Goal: Task Accomplishment & Management: Manage account settings

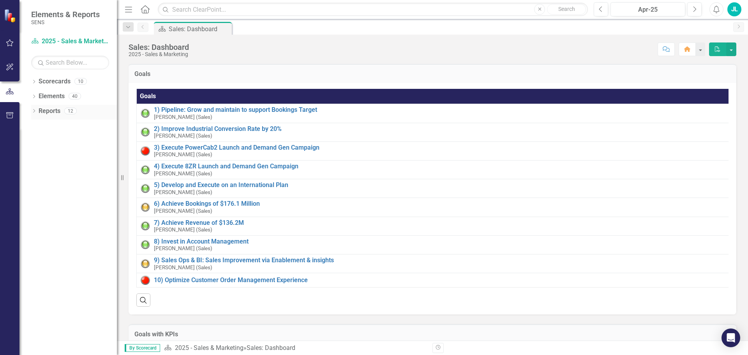
click at [33, 111] on icon "Dropdown" at bounding box center [33, 111] width 5 height 4
click at [36, 183] on icon "Dropdown" at bounding box center [37, 183] width 5 height 4
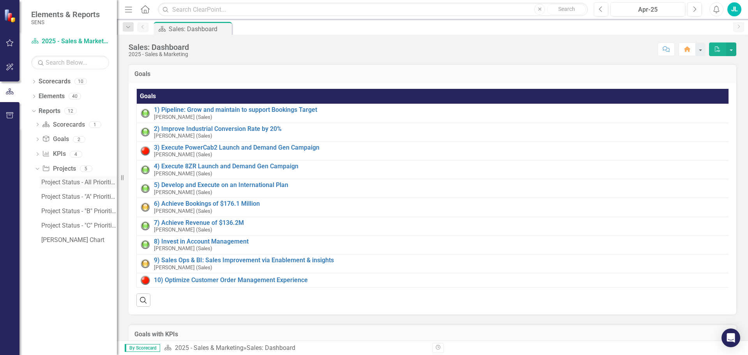
click at [56, 178] on link "Project Status - All Priorities" at bounding box center [77, 182] width 77 height 12
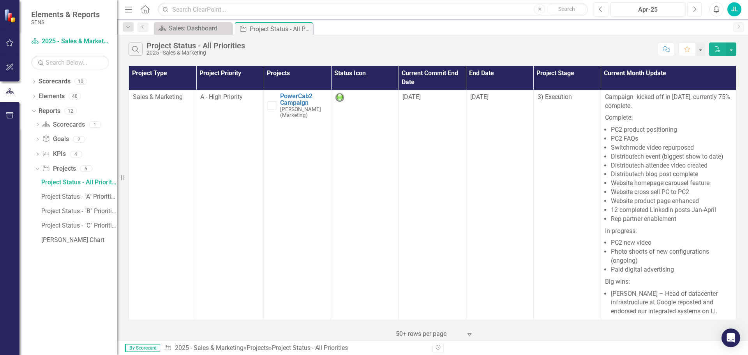
click at [694, 9] on icon "Next" at bounding box center [694, 9] width 4 height 7
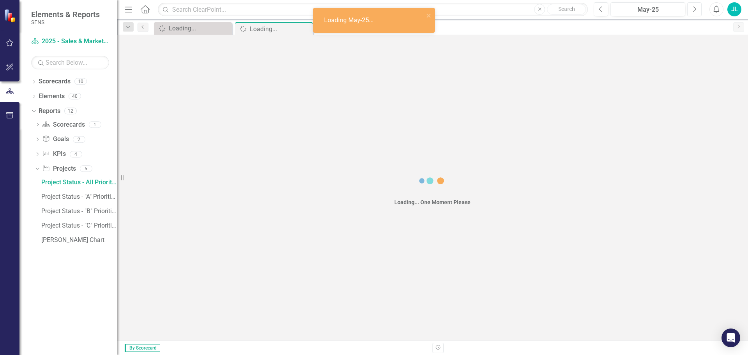
click at [694, 9] on icon "Next" at bounding box center [694, 9] width 4 height 7
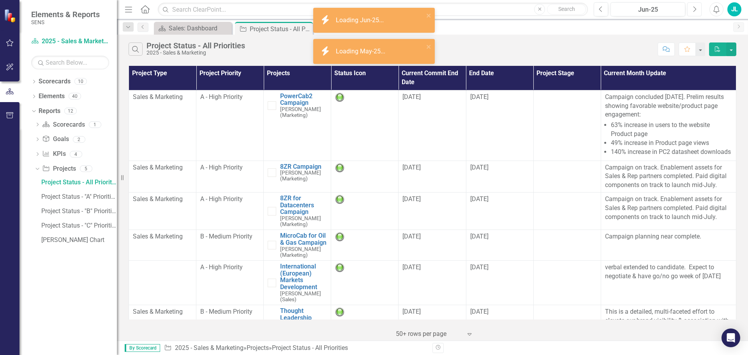
click at [694, 9] on icon "Next" at bounding box center [694, 9] width 4 height 7
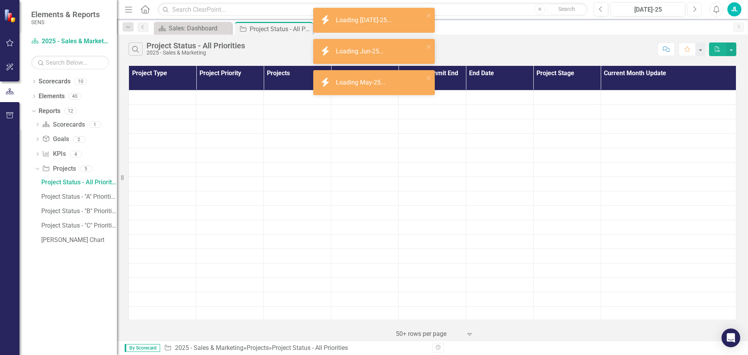
click at [694, 9] on icon "Next" at bounding box center [694, 9] width 4 height 7
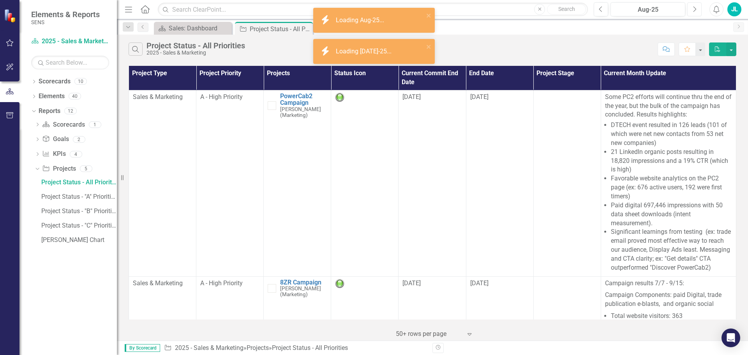
click at [694, 9] on icon "Next" at bounding box center [694, 9] width 4 height 7
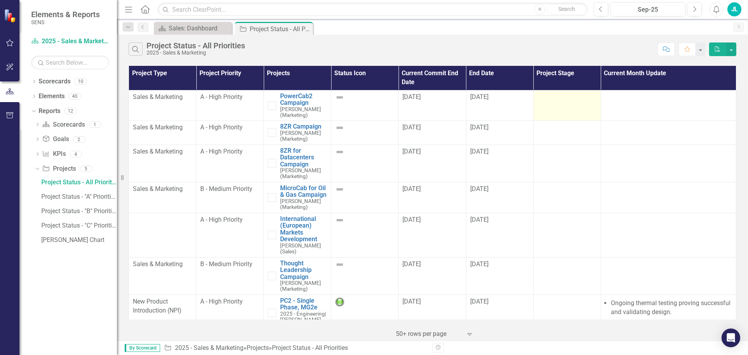
click at [558, 101] on div at bounding box center [566, 97] width 59 height 9
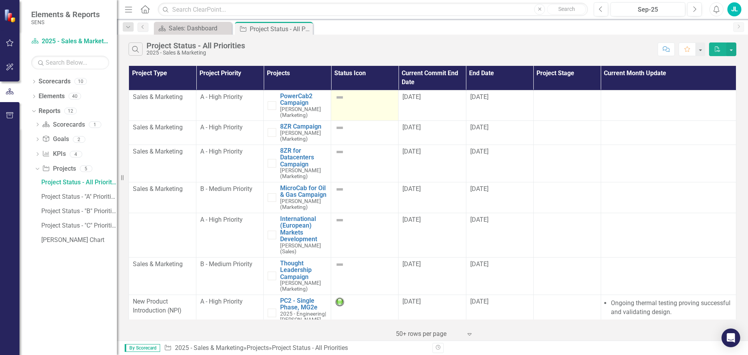
click at [336, 97] on img at bounding box center [339, 97] width 9 height 9
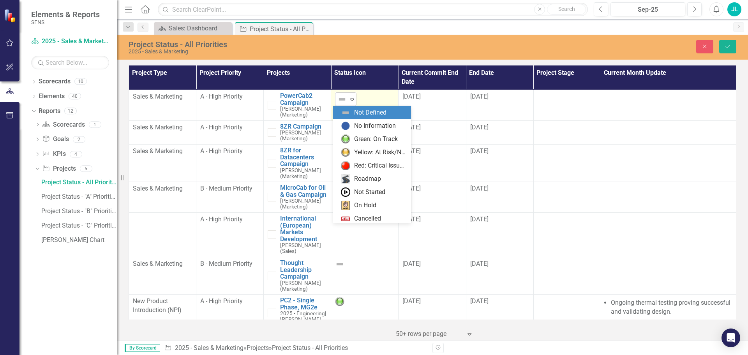
click at [343, 98] on img at bounding box center [341, 99] width 9 height 9
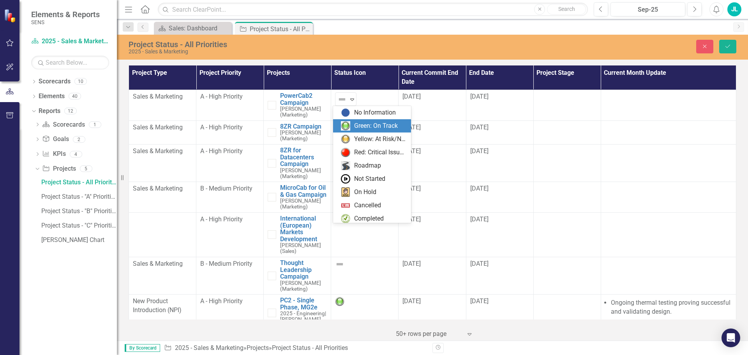
scroll to position [16, 0]
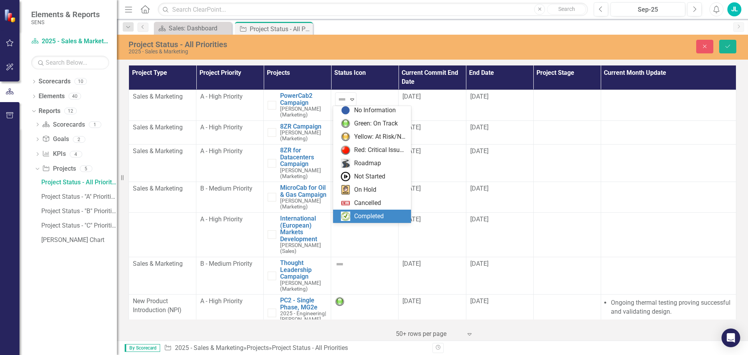
click at [364, 215] on div "Completed" at bounding box center [369, 216] width 30 height 9
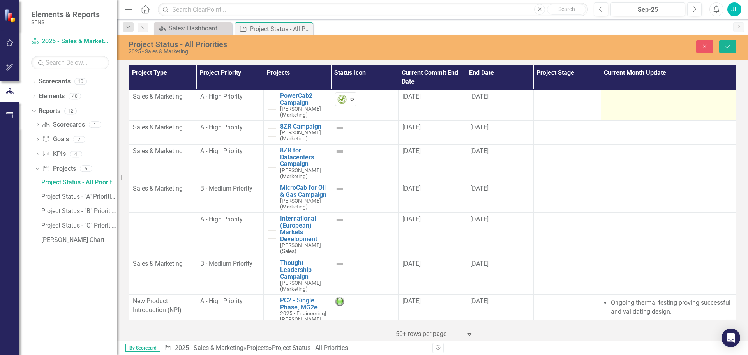
click at [632, 105] on td at bounding box center [667, 105] width 135 height 31
click at [632, 95] on div at bounding box center [668, 96] width 127 height 9
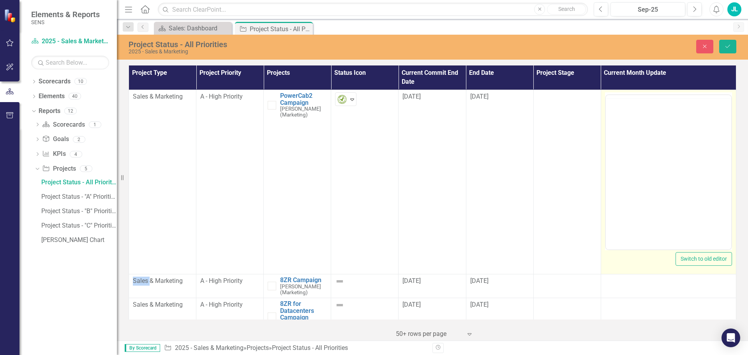
scroll to position [0, 0]
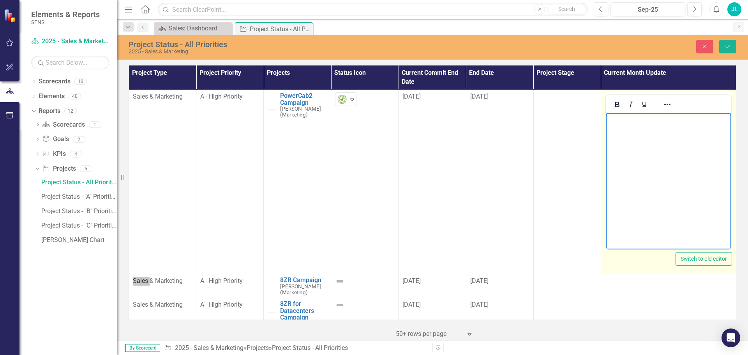
click at [626, 122] on p "Rich Text Area. Press ALT-0 for help." at bounding box center [667, 119] width 121 height 9
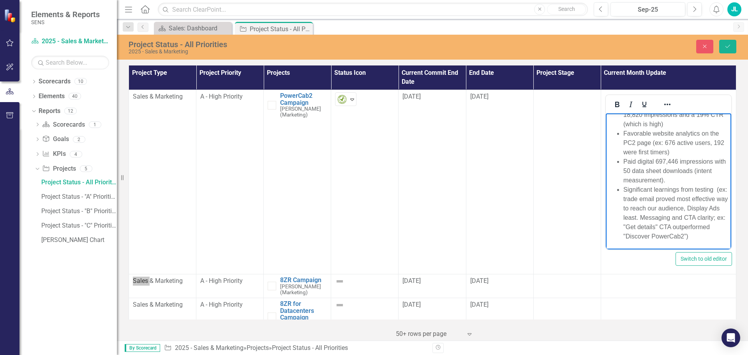
scroll to position [105, 0]
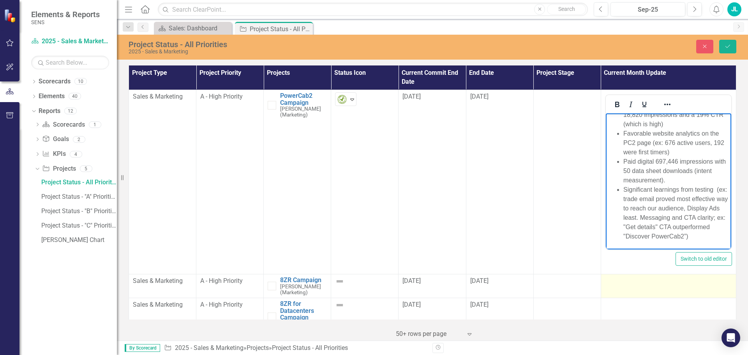
click at [618, 286] on div at bounding box center [668, 280] width 127 height 9
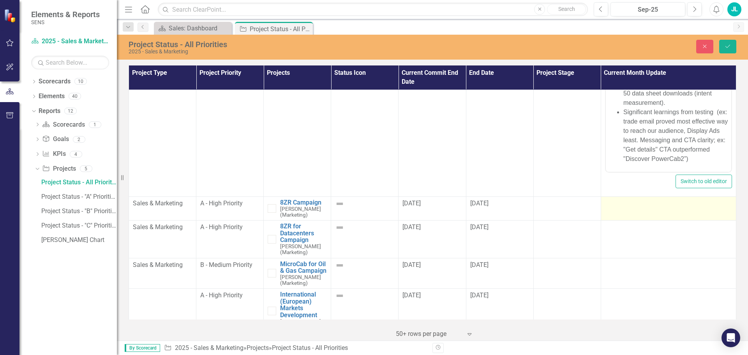
scroll to position [78, 0]
click at [616, 204] on div at bounding box center [668, 203] width 127 height 9
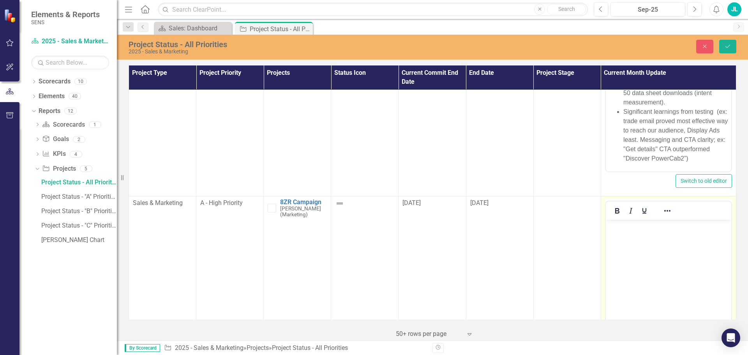
scroll to position [0, 0]
click at [642, 238] on body "Rich Text Area. Press ALT-0 for help." at bounding box center [667, 278] width 125 height 117
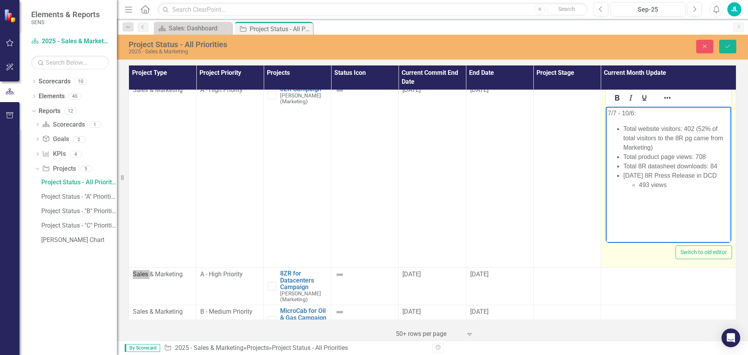
scroll to position [195, 0]
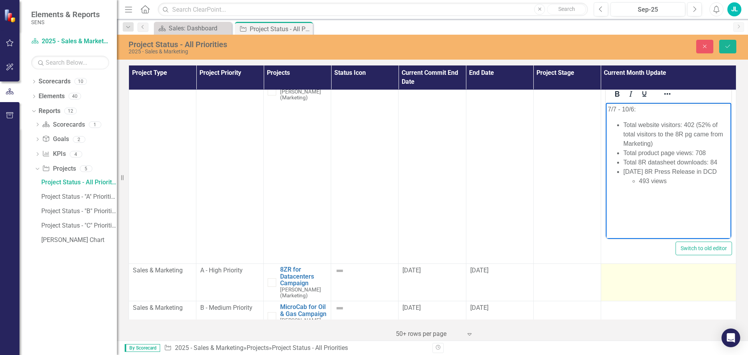
click at [613, 270] on div at bounding box center [668, 270] width 127 height 9
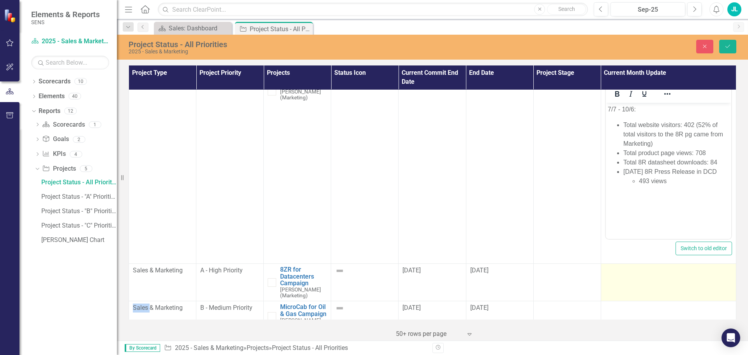
click at [613, 270] on div at bounding box center [668, 270] width 127 height 9
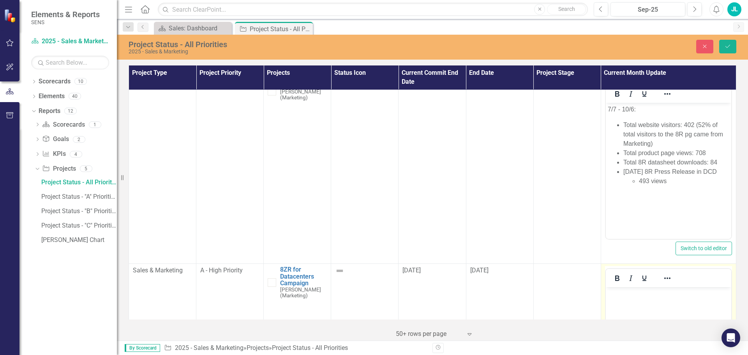
scroll to position [0, 0]
click at [616, 293] on p "Rich Text Area. Press ALT-0 for help." at bounding box center [667, 293] width 121 height 9
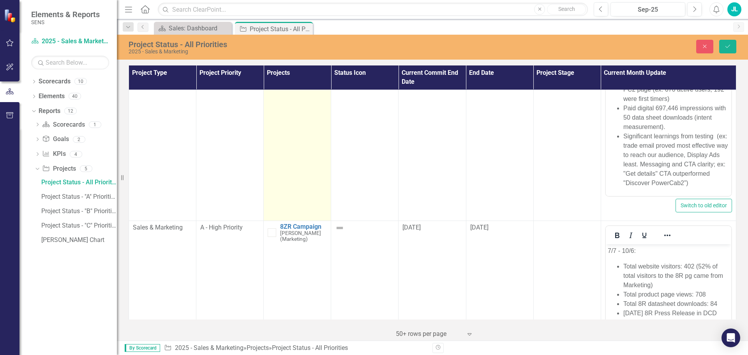
scroll to position [78, 0]
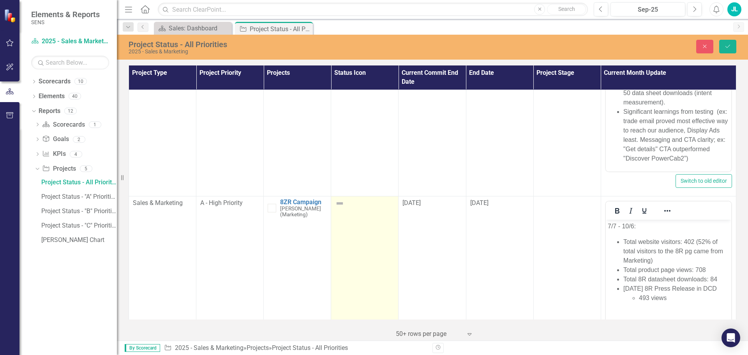
click at [336, 206] on img at bounding box center [339, 203] width 9 height 9
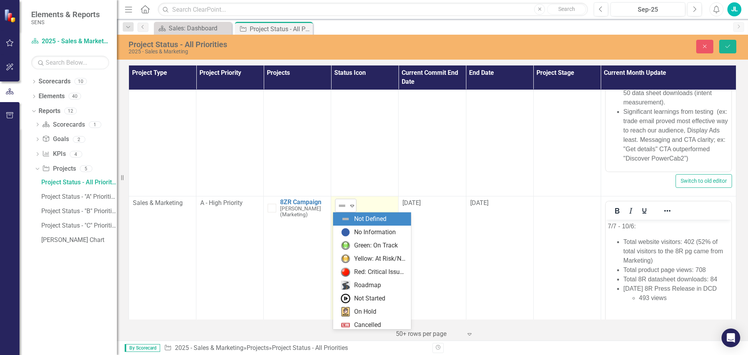
click at [350, 206] on icon at bounding box center [352, 206] width 4 height 2
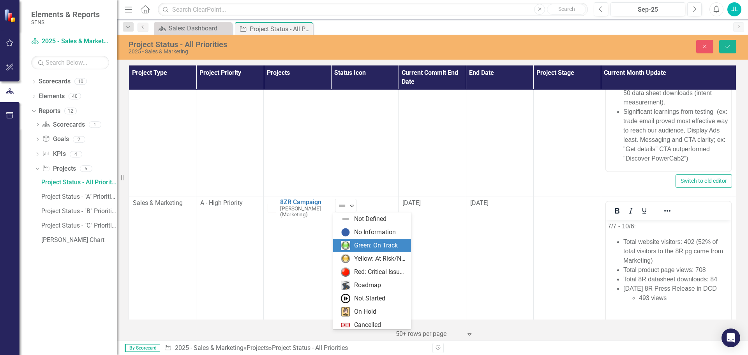
click at [357, 242] on div "Green: On Track" at bounding box center [376, 245] width 44 height 9
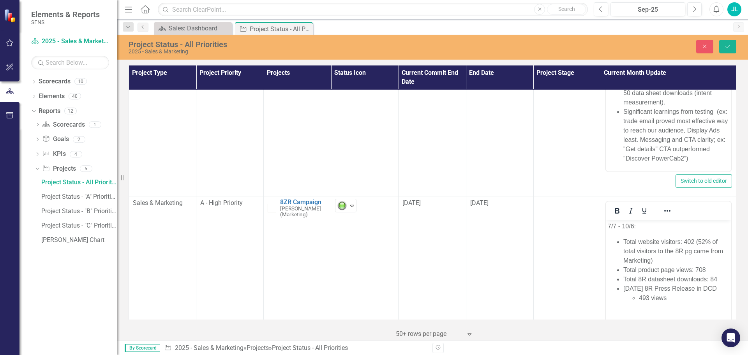
click at [437, 249] on td "[DATE]" at bounding box center [431, 288] width 67 height 184
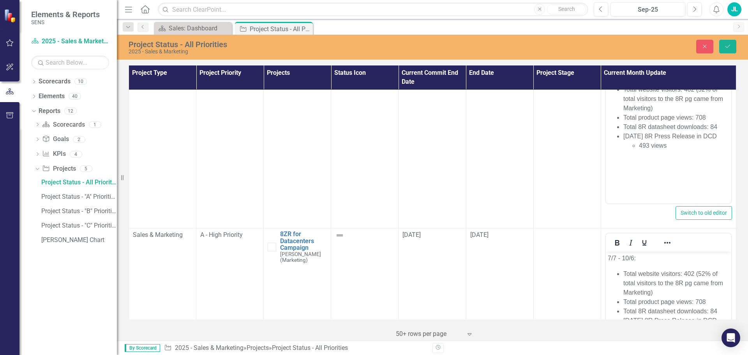
scroll to position [234, 0]
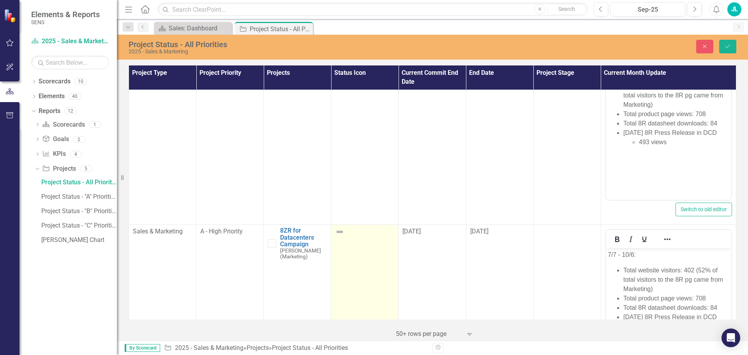
click at [369, 234] on div at bounding box center [364, 231] width 59 height 9
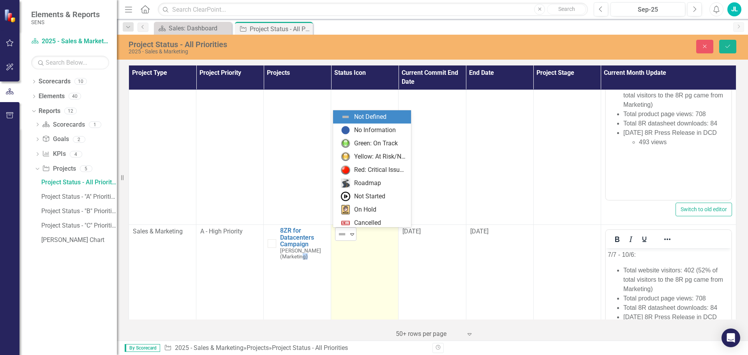
click at [350, 236] on icon "Expand" at bounding box center [352, 234] width 8 height 6
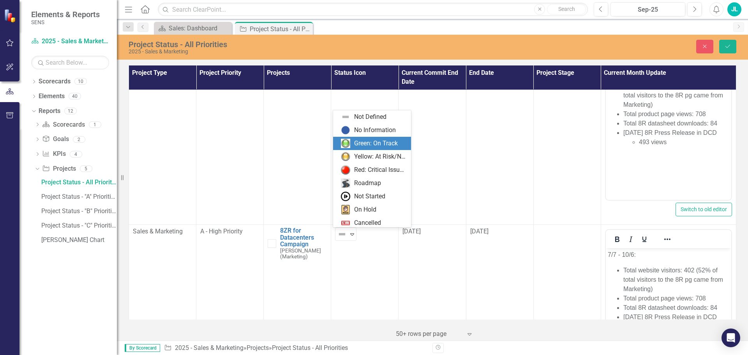
click at [371, 146] on div "Green: On Track" at bounding box center [376, 143] width 44 height 9
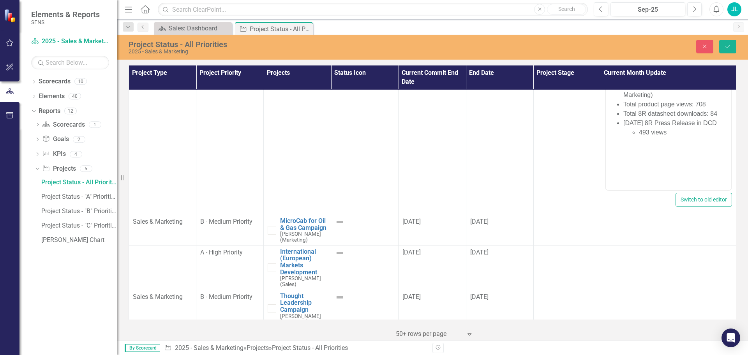
scroll to position [428, 0]
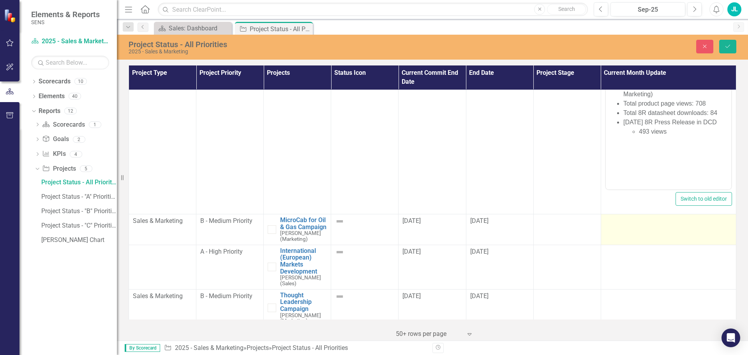
click at [624, 234] on td at bounding box center [667, 229] width 135 height 31
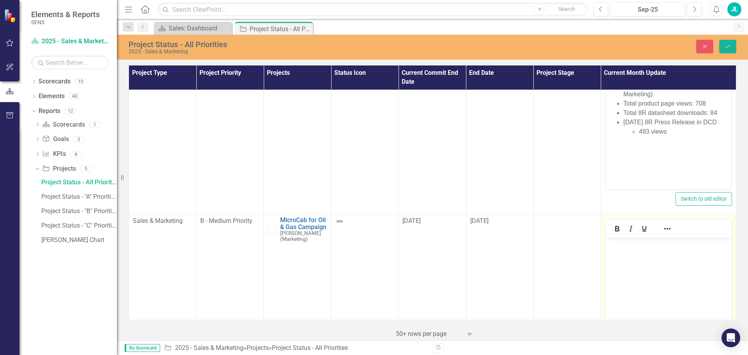
scroll to position [0, 0]
click at [619, 246] on p "Rich Text Area. Press ALT-0 for help." at bounding box center [667, 243] width 121 height 9
click at [616, 251] on body "Rich Text Area. Press ALT-0 for help." at bounding box center [667, 296] width 125 height 117
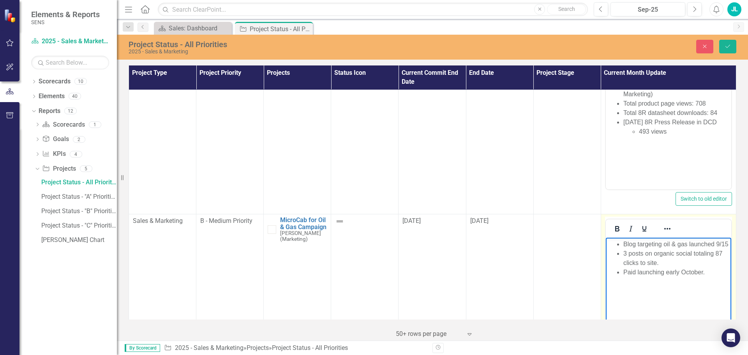
click at [636, 277] on li "Paid launching early October." at bounding box center [676, 272] width 106 height 9
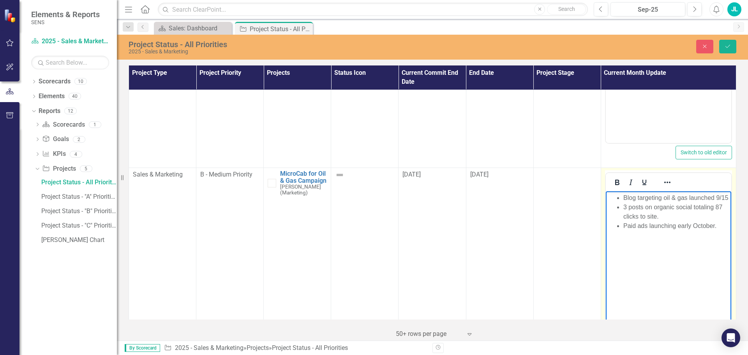
scroll to position [506, 0]
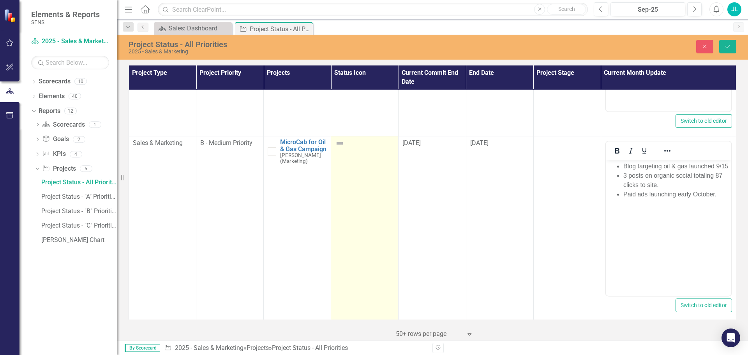
click at [338, 147] on img at bounding box center [339, 143] width 9 height 9
click at [339, 144] on img at bounding box center [339, 143] width 9 height 9
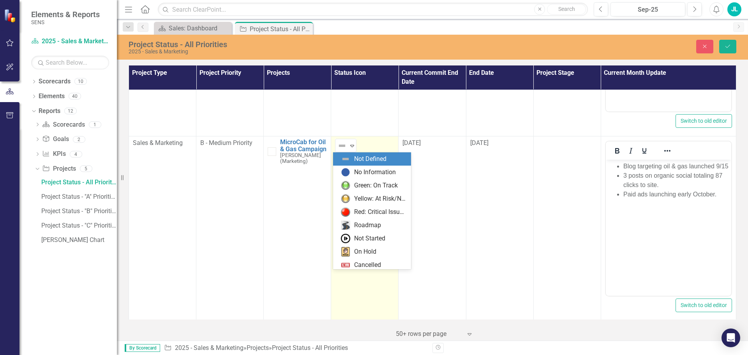
click at [339, 144] on img at bounding box center [341, 145] width 9 height 9
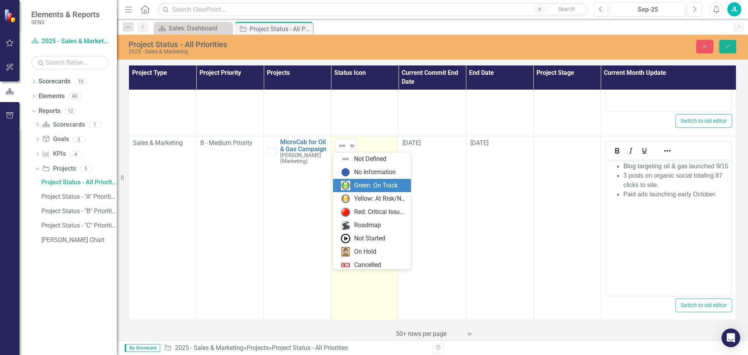
click at [356, 187] on div "Green: On Track" at bounding box center [376, 185] width 44 height 9
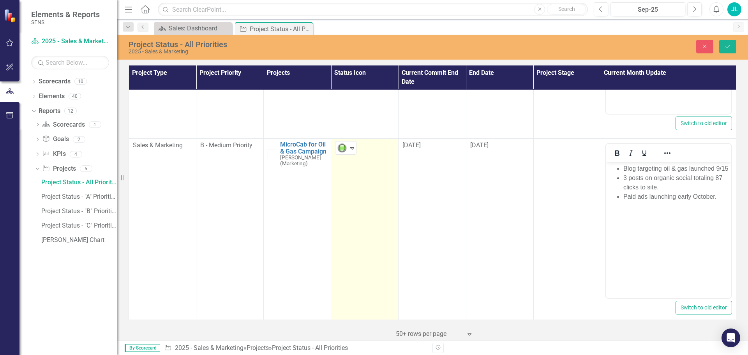
scroll to position [231, 0]
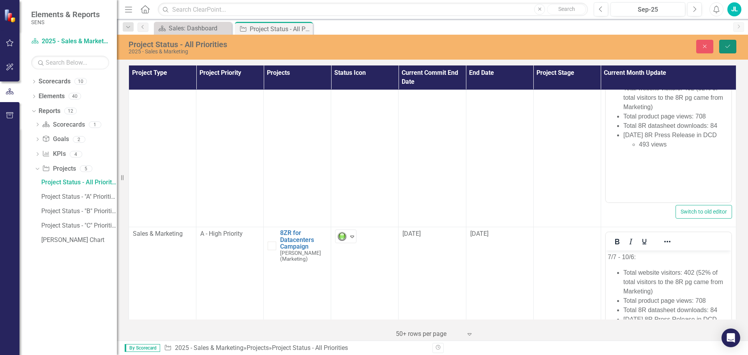
click at [725, 45] on icon "Save" at bounding box center [727, 46] width 7 height 5
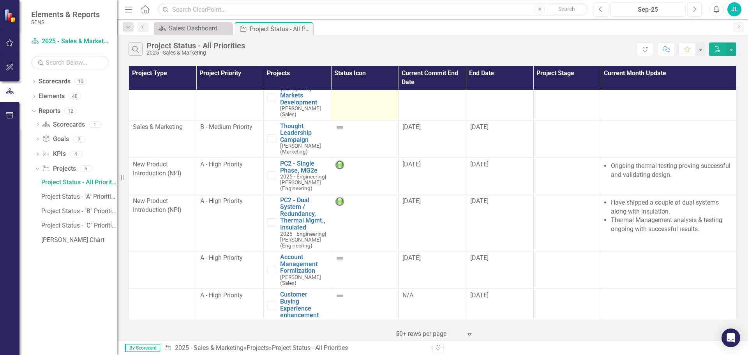
scroll to position [389, 0]
click at [602, 6] on icon "Previous" at bounding box center [600, 9] width 4 height 7
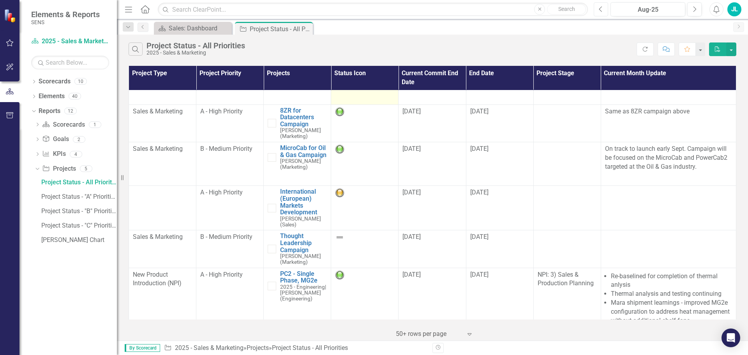
scroll to position [312, 0]
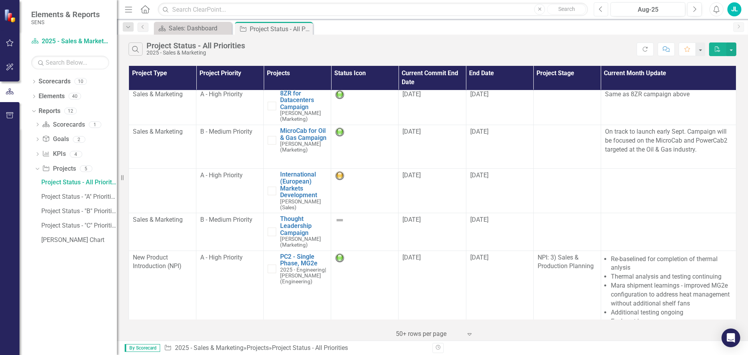
click at [601, 11] on icon "Previous" at bounding box center [600, 9] width 4 height 7
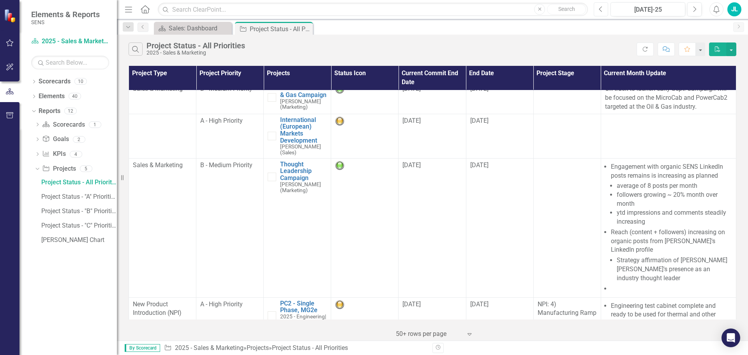
scroll to position [312, 0]
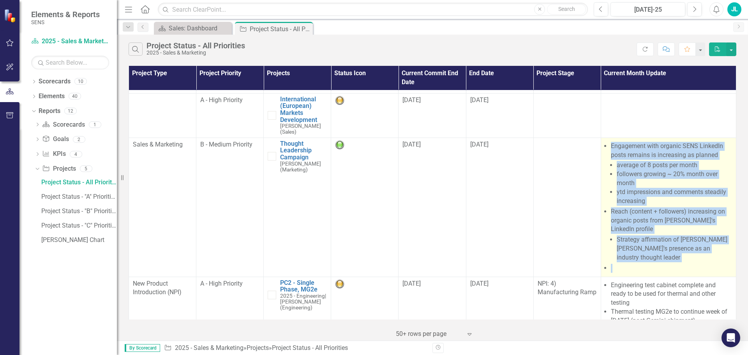
drag, startPoint x: 606, startPoint y: 154, endPoint x: 722, endPoint y: 256, distance: 154.5
click at [722, 256] on ul "Engagement with organic SENS LinkedIn posts remains is increasing as planned av…" at bounding box center [671, 207] width 121 height 131
copy ul "Engagement with organic SENS LinkedIn posts remains is increasing as planned av…"
click at [674, 215] on ul "Engagement with organic SENS LinkedIn posts remains is increasing as planned av…" at bounding box center [671, 207] width 121 height 131
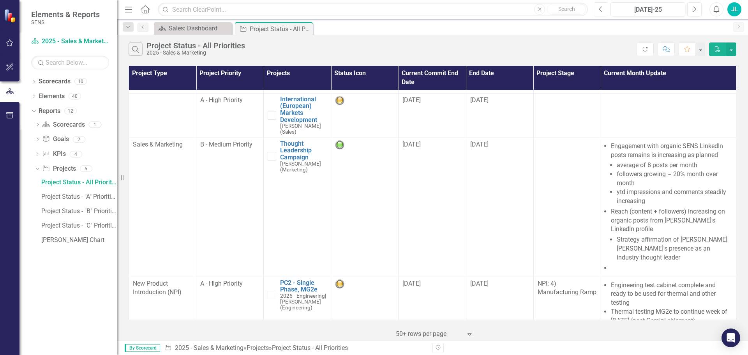
click at [600, 6] on icon "Previous" at bounding box center [600, 9] width 4 height 7
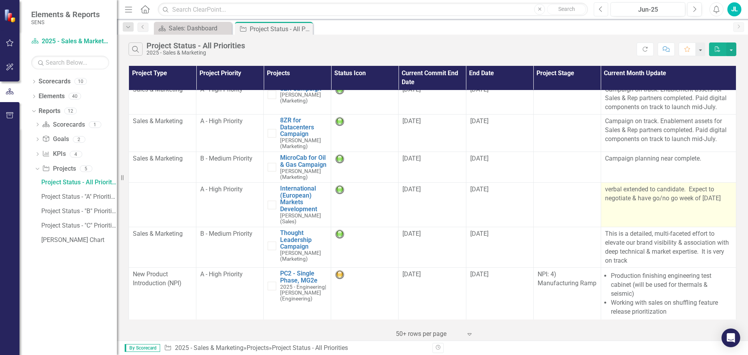
scroll to position [117, 0]
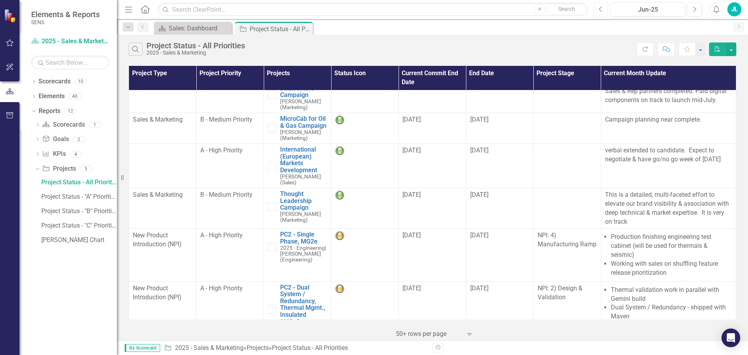
click at [600, 11] on icon "Previous" at bounding box center [600, 9] width 4 height 7
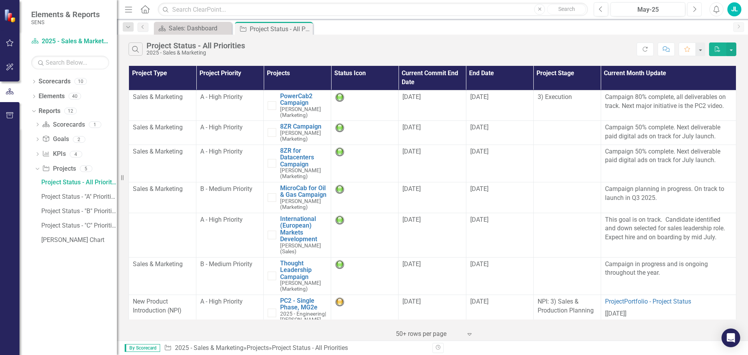
click at [695, 8] on icon "Next" at bounding box center [694, 9] width 4 height 7
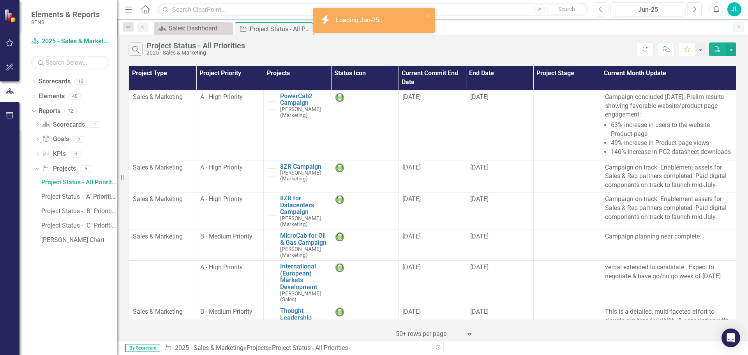
click at [695, 8] on icon "Next" at bounding box center [694, 9] width 4 height 7
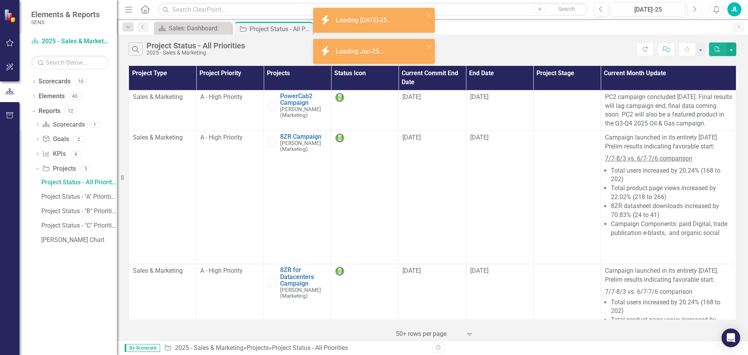
click at [695, 8] on icon "Next" at bounding box center [694, 9] width 4 height 7
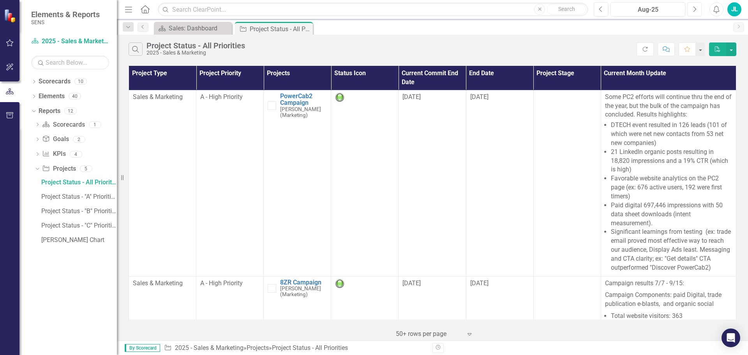
click at [696, 7] on button "Next" at bounding box center [694, 9] width 14 height 14
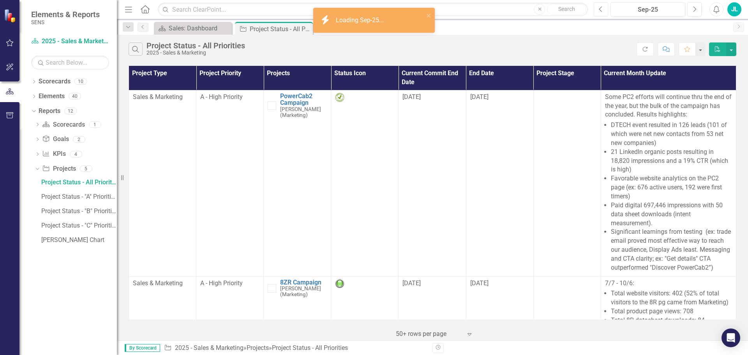
click at [602, 10] on icon "Previous" at bounding box center [600, 9] width 4 height 7
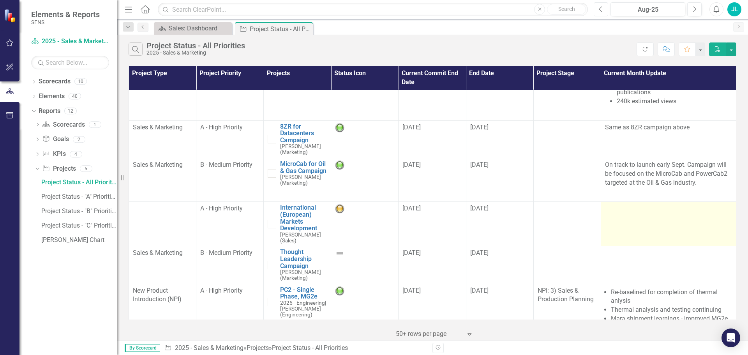
scroll to position [312, 0]
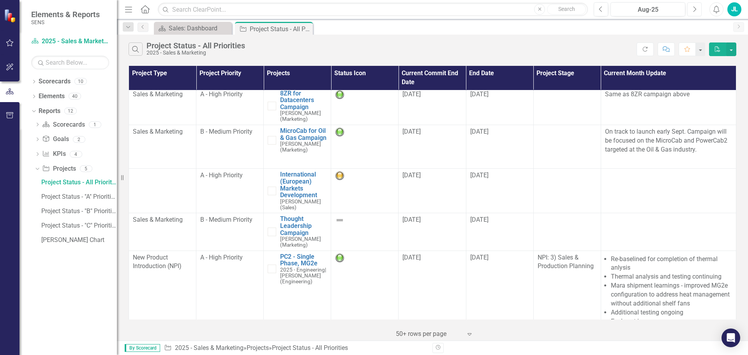
click at [695, 11] on icon "Next" at bounding box center [694, 9] width 4 height 7
